Goal: Complete application form

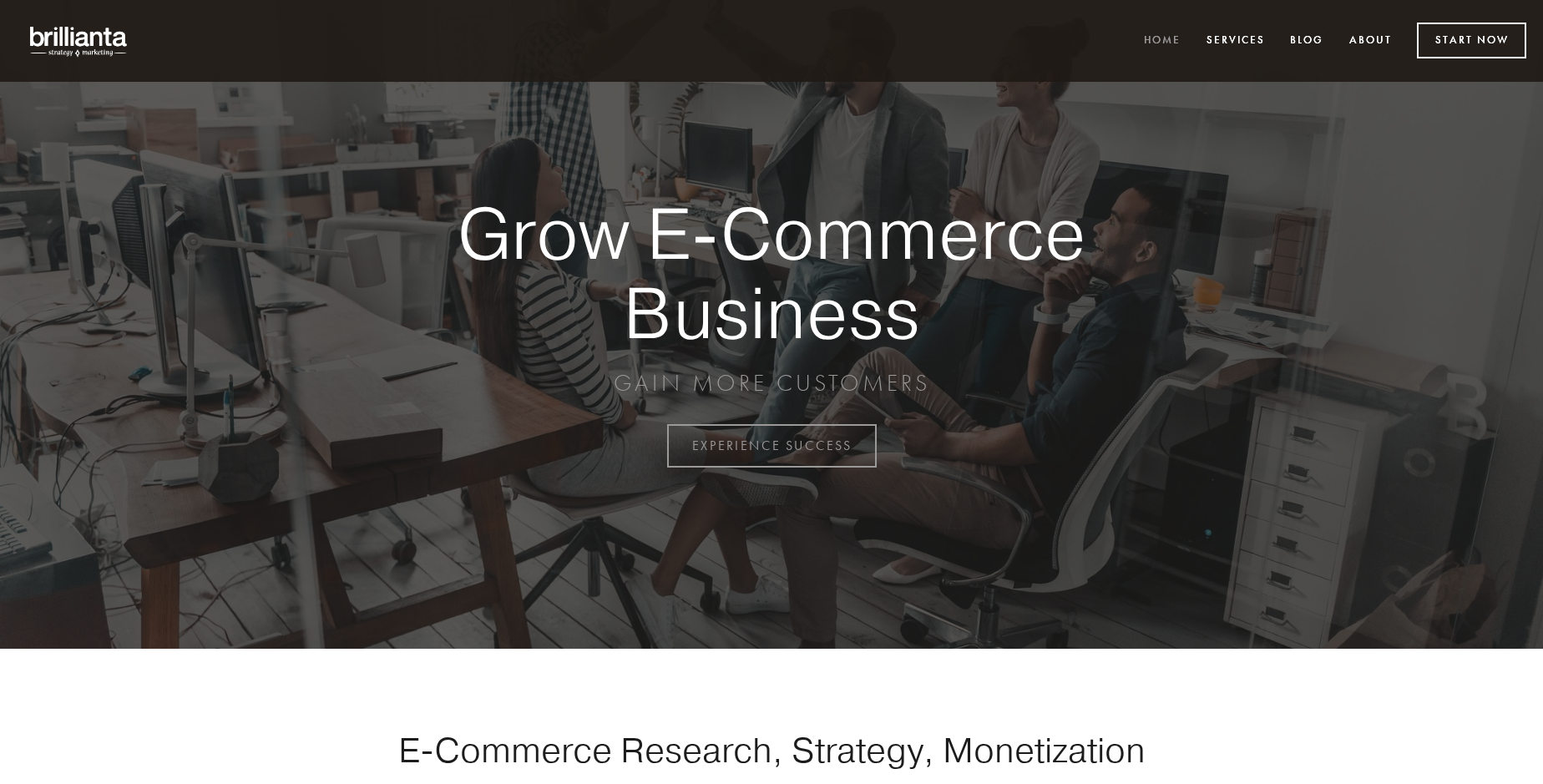
scroll to position [4375, 0]
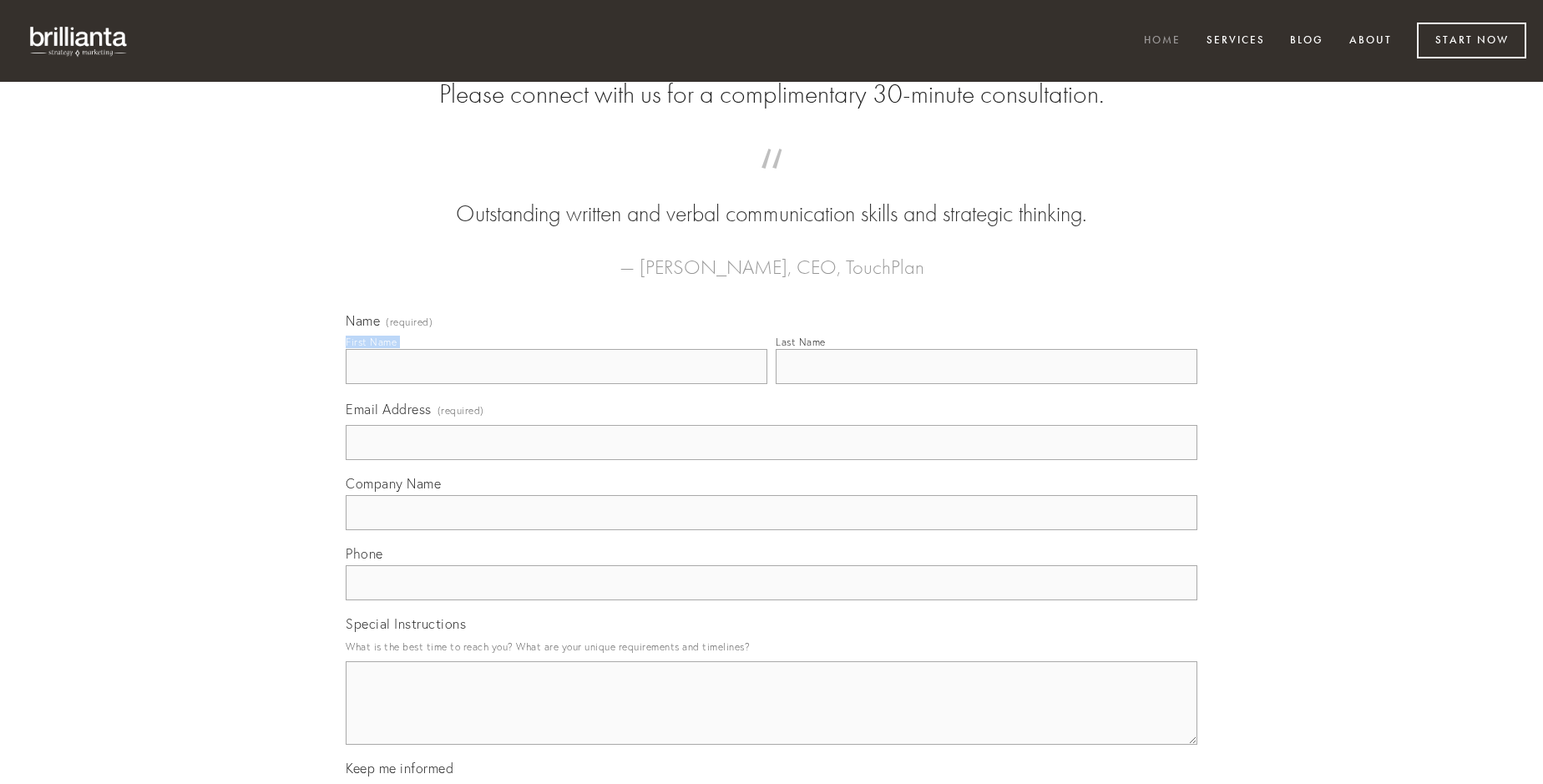
type input "[PERSON_NAME]"
click at [986, 384] on input "Last Name" at bounding box center [986, 366] width 422 height 35
type input "[PERSON_NAME]"
click at [772, 459] on input "Email Address (required)" at bounding box center [772, 442] width 852 height 35
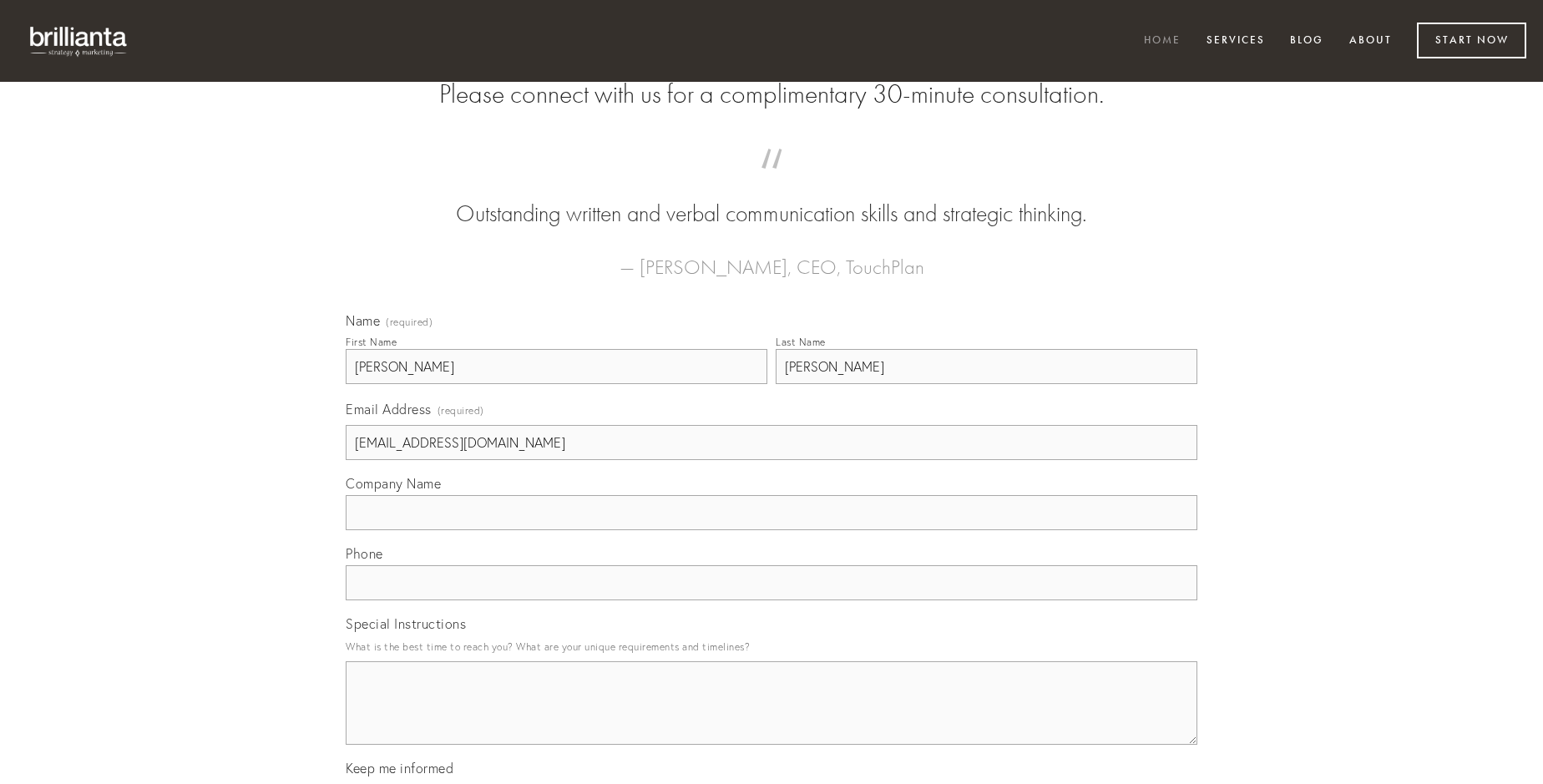
type input "[EMAIL_ADDRESS][DOMAIN_NAME]"
click at [772, 530] on input "Company Name" at bounding box center [772, 512] width 852 height 35
type input "casus"
click at [772, 600] on input "text" at bounding box center [772, 582] width 852 height 35
click at [772, 718] on textarea "Special Instructions" at bounding box center [772, 703] width 852 height 83
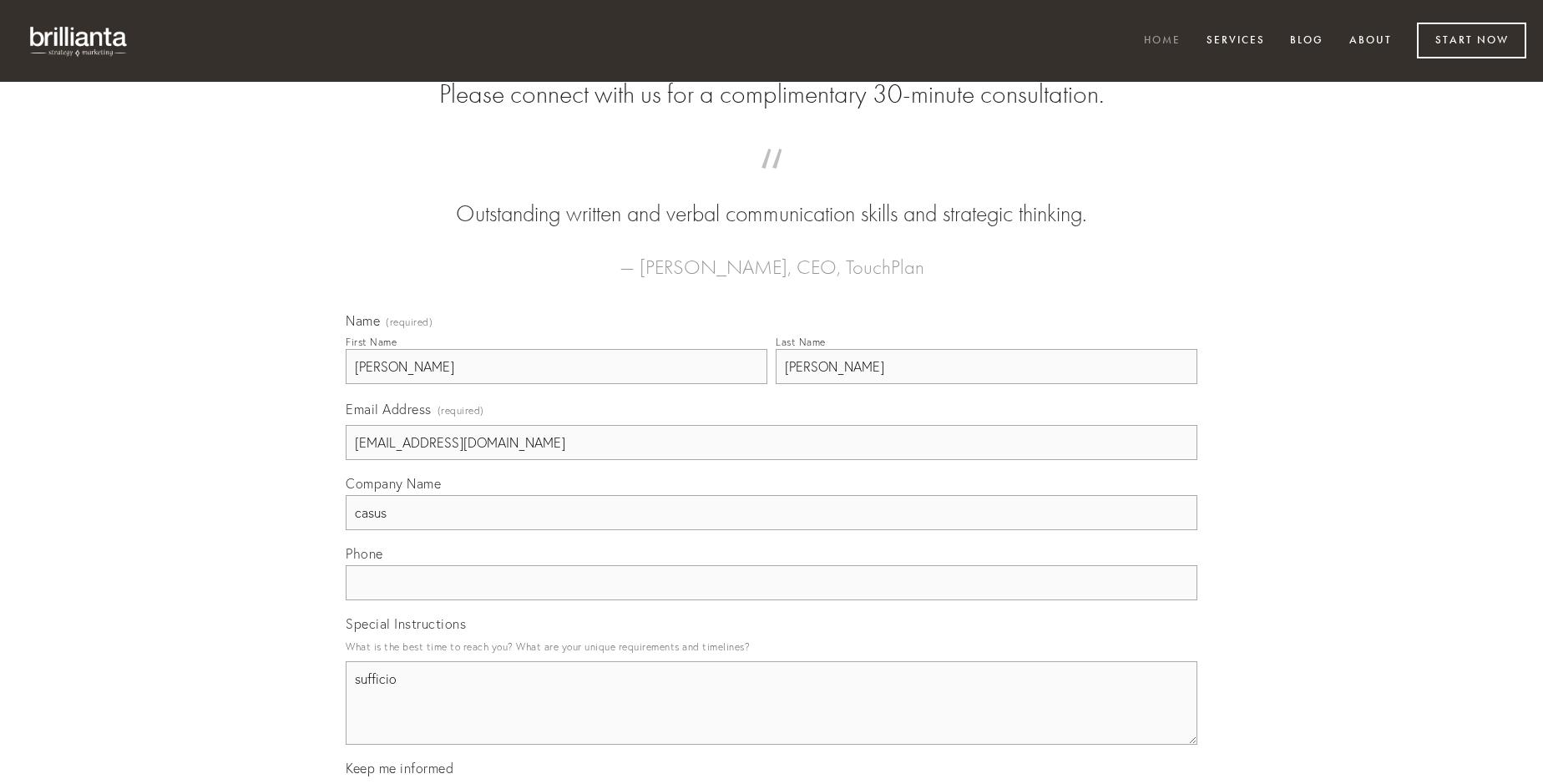
type textarea "sufficio"
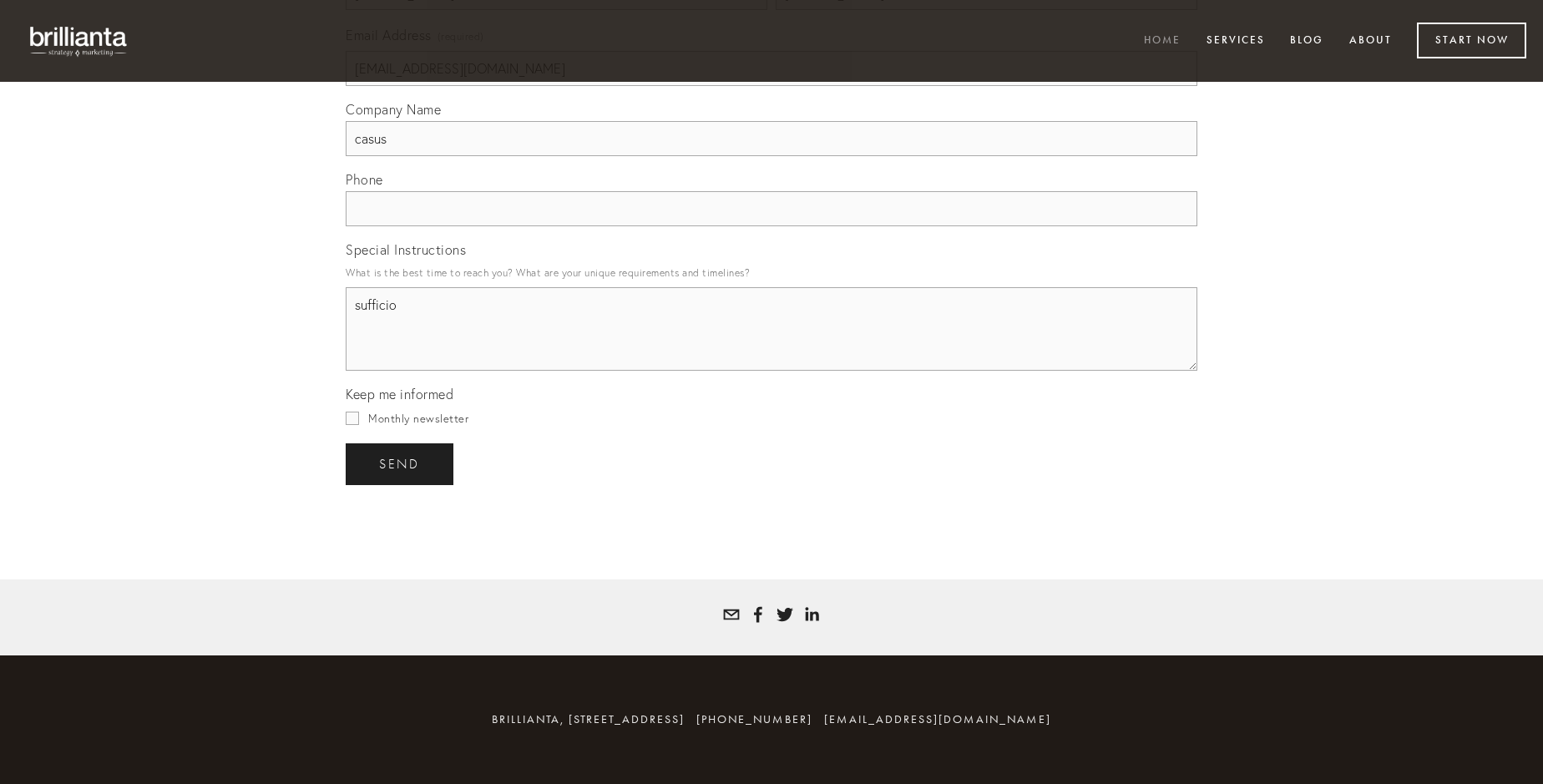
click at [401, 463] on span "send" at bounding box center [399, 463] width 41 height 15
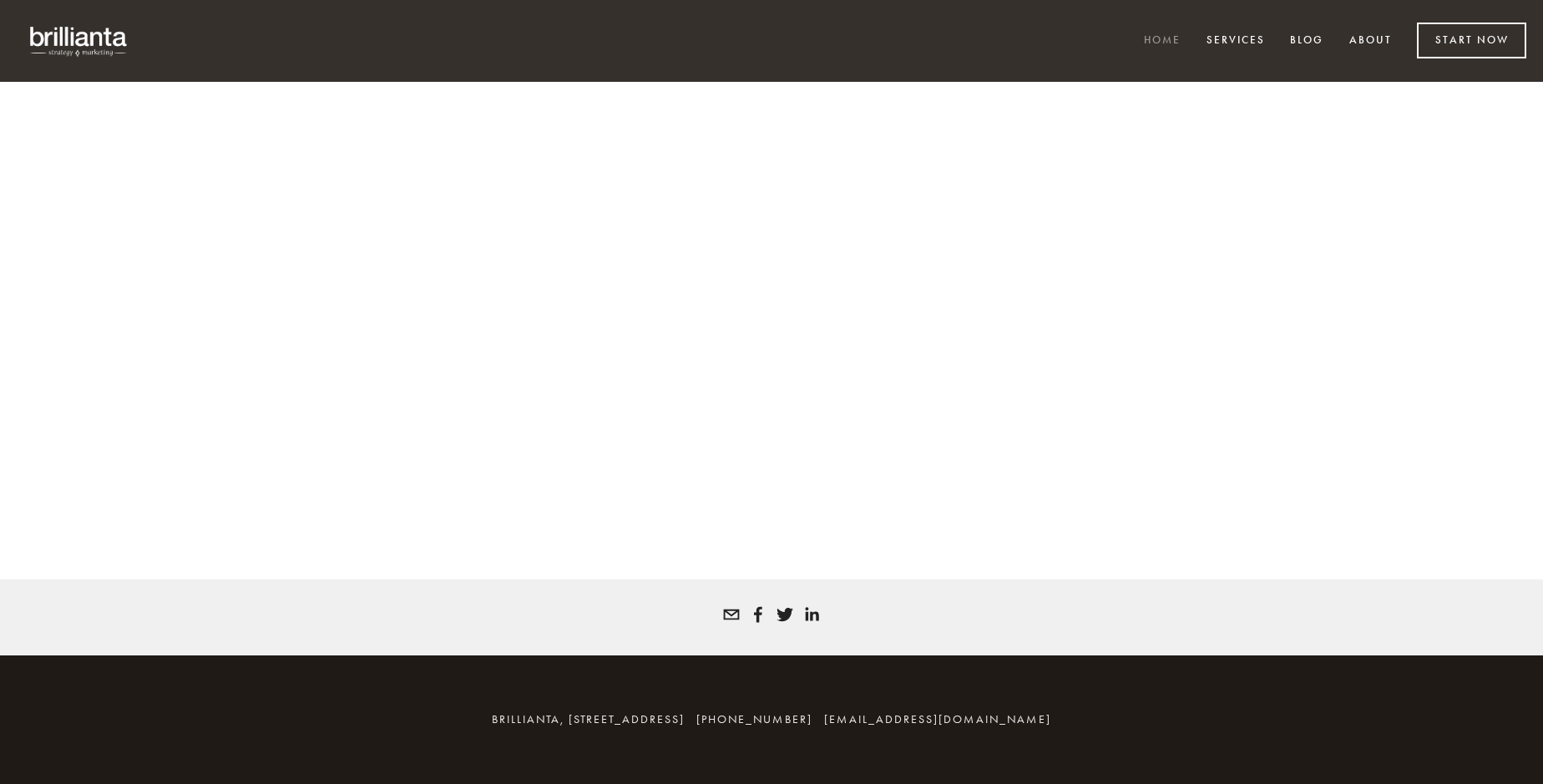
scroll to position [4352, 0]
